Goal: Register for event/course

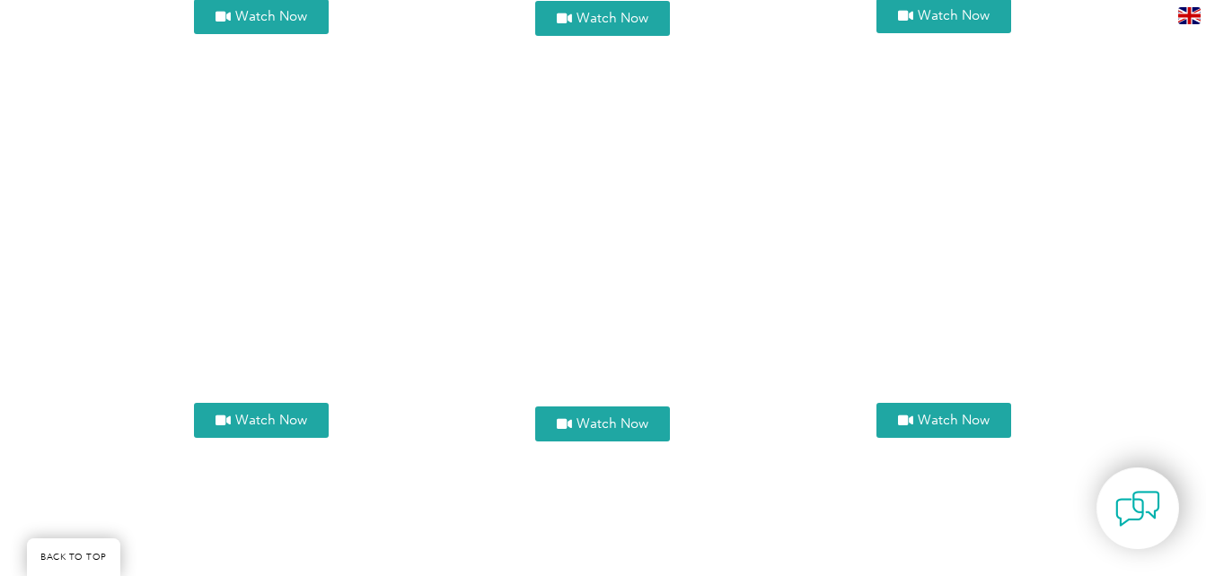
scroll to position [2410, 0]
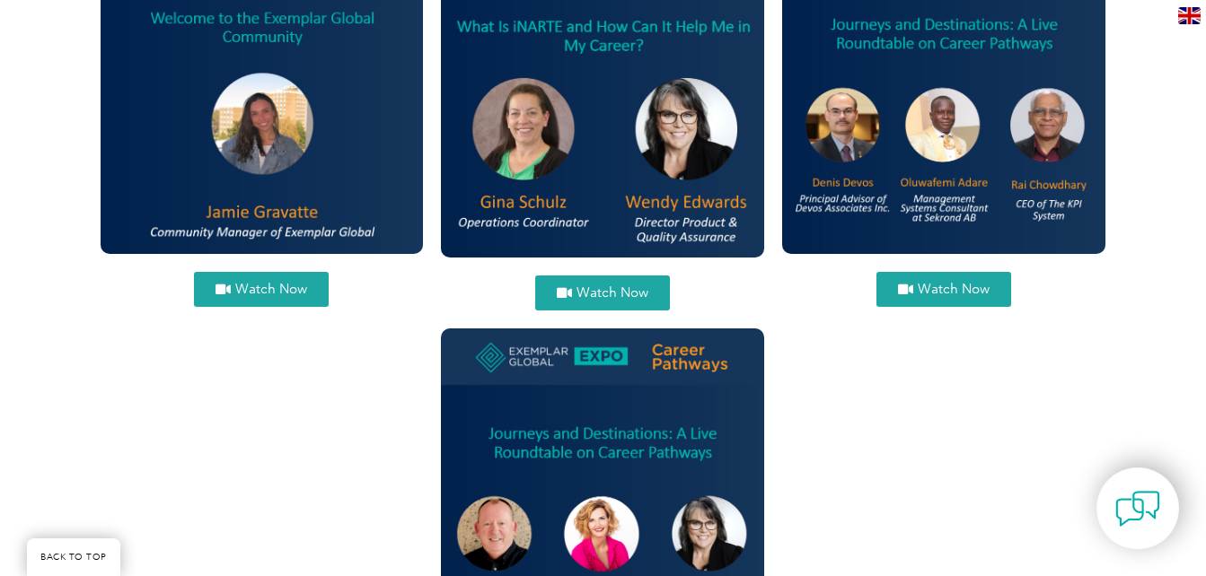
click at [933, 288] on span "Watch Now" at bounding box center [954, 289] width 72 height 13
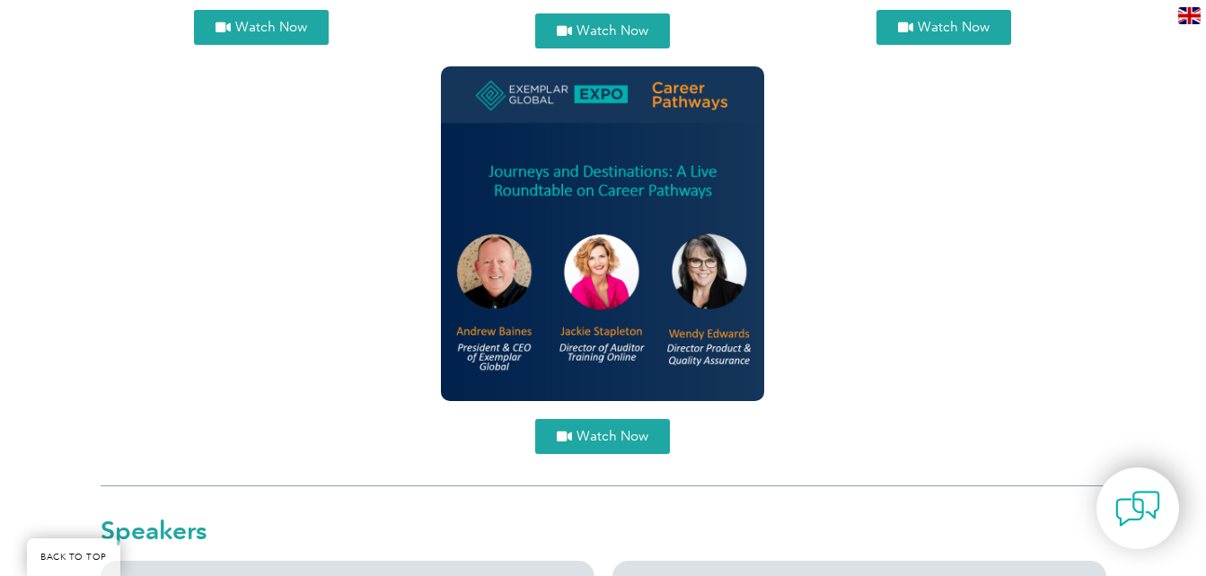
scroll to position [2722, 0]
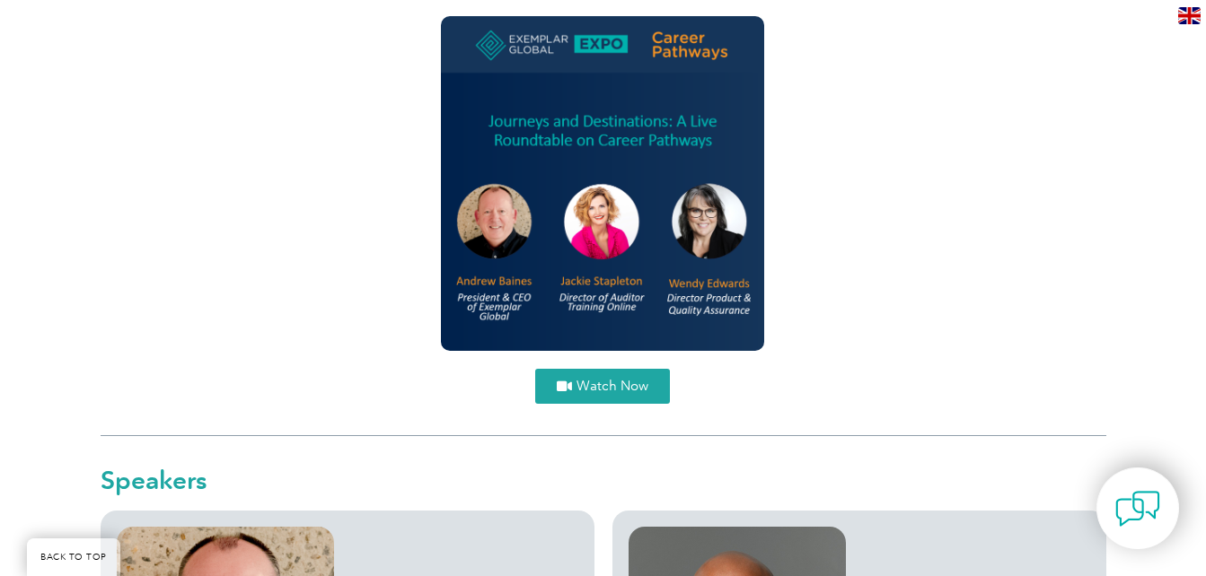
click at [570, 389] on icon at bounding box center [564, 386] width 15 height 13
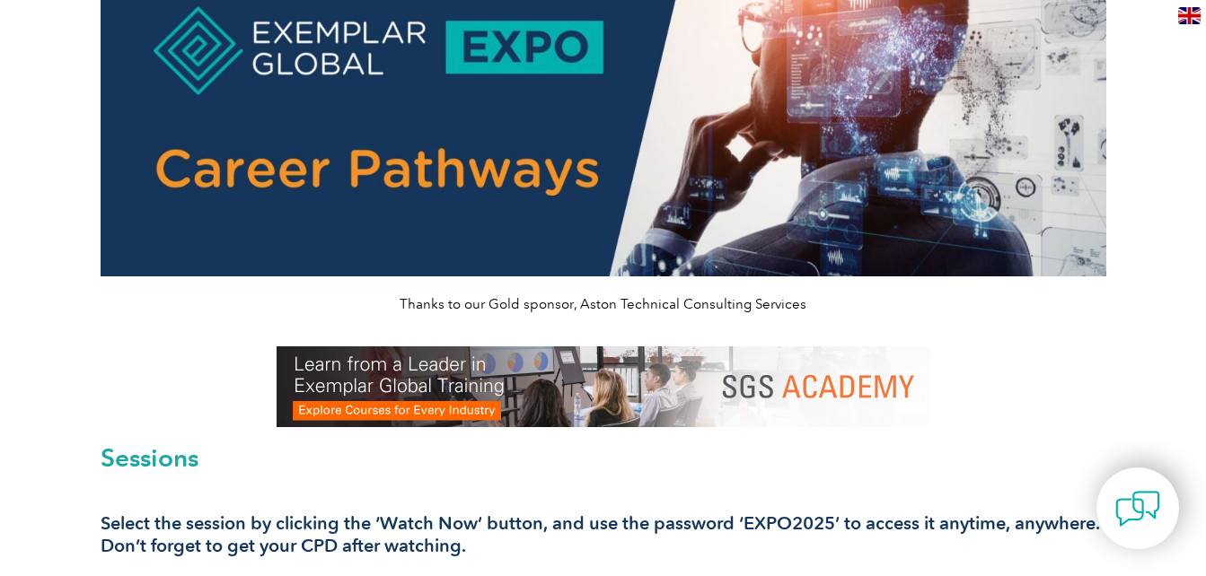
scroll to position [111, 0]
